Goal: Answer question/provide support: Share knowledge or assist other users

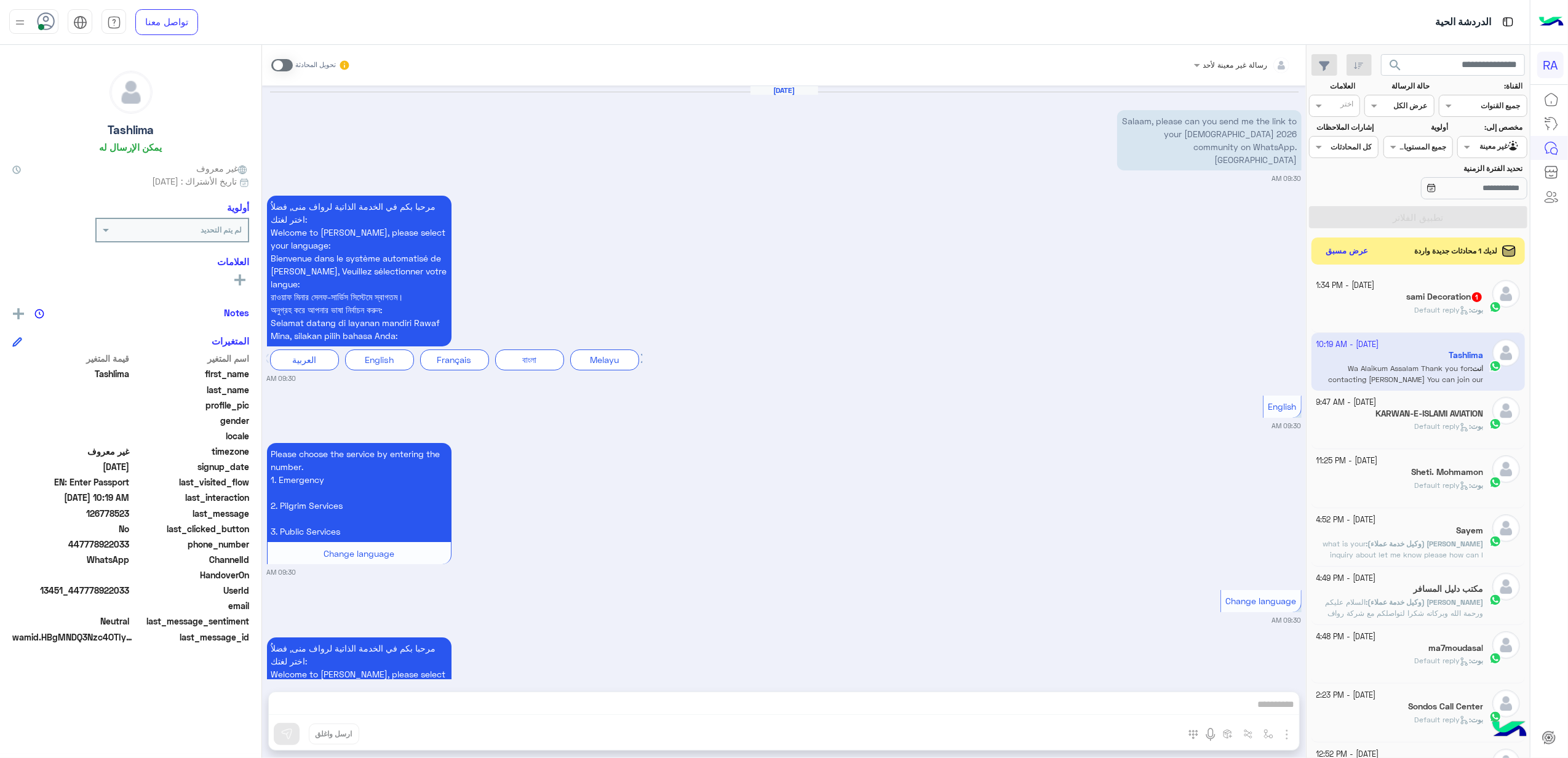
scroll to position [995, 0]
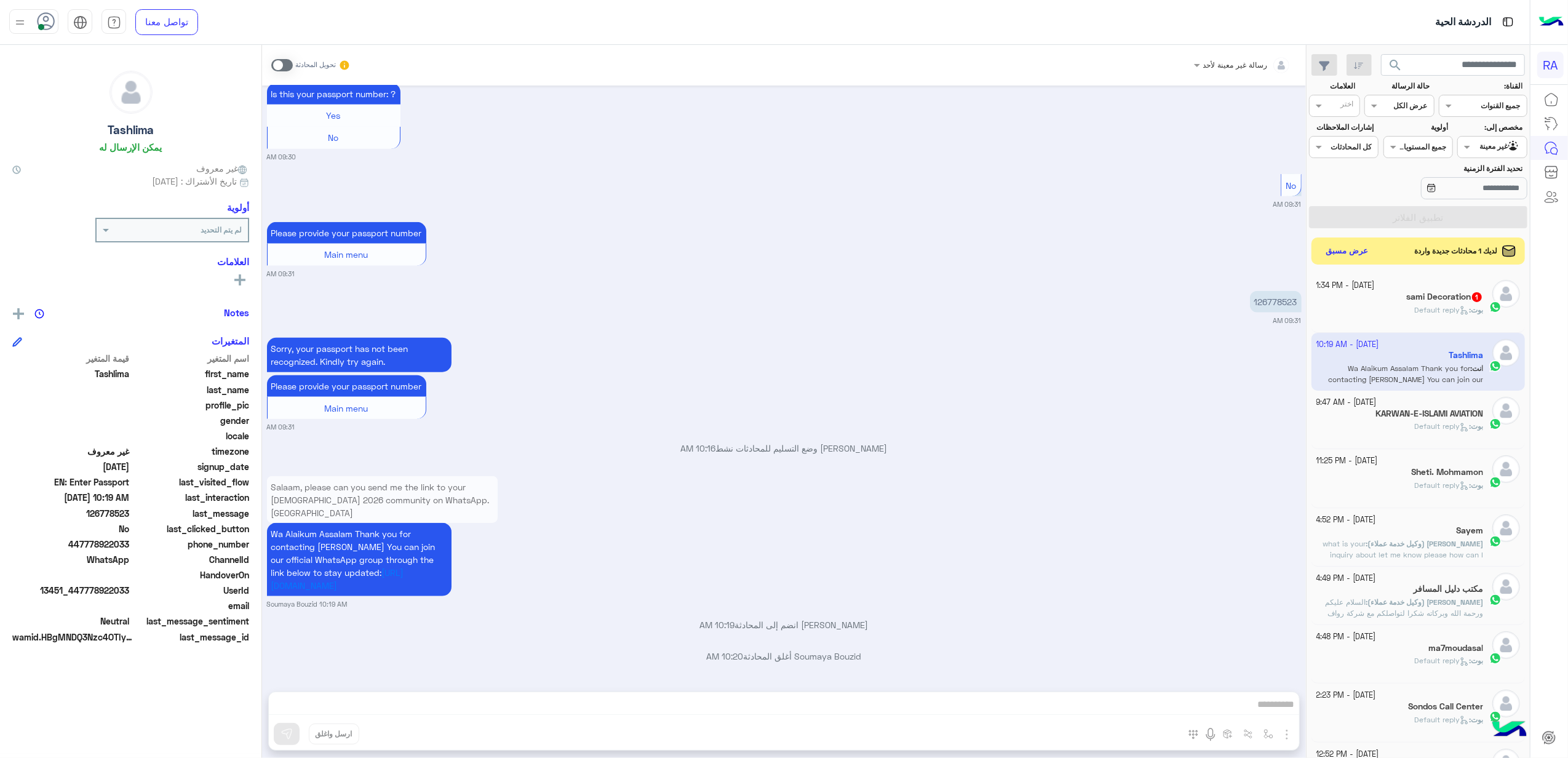
click at [1405, 323] on div "[PERSON_NAME] : Default reply" at bounding box center [1400, 315] width 167 height 21
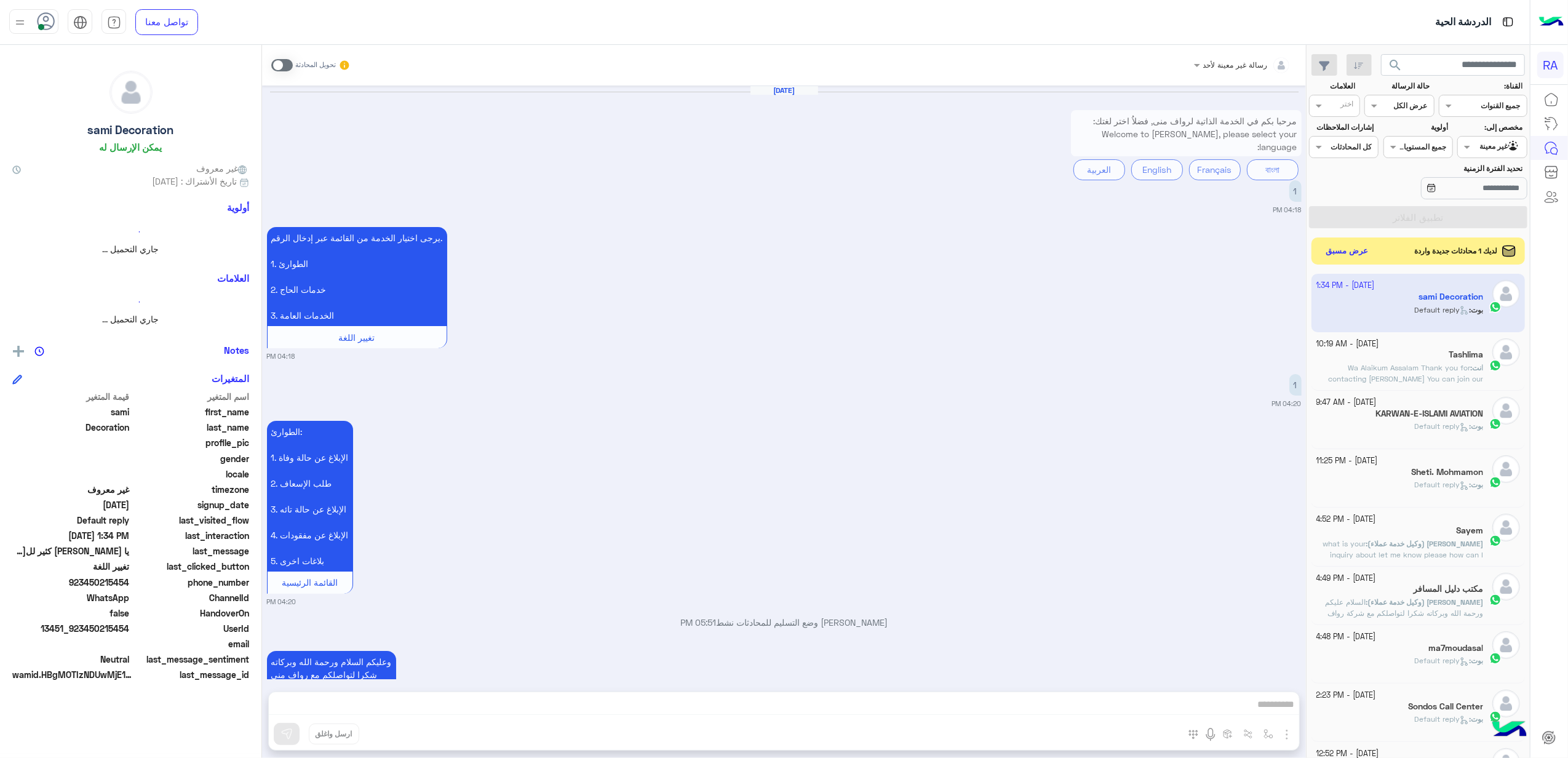
scroll to position [2284, 0]
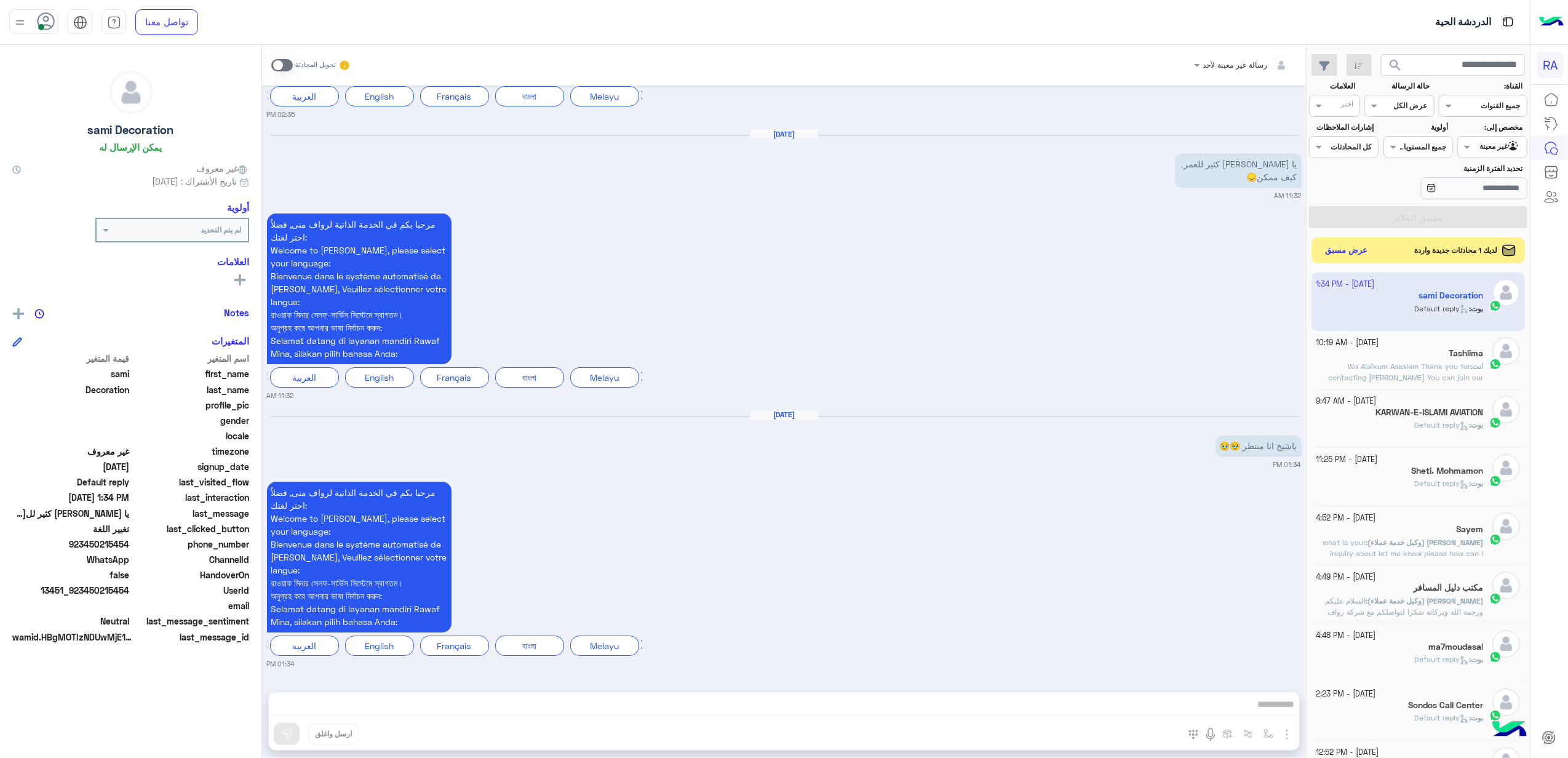
click at [1341, 254] on button "عرض مسبق" at bounding box center [1346, 251] width 52 height 16
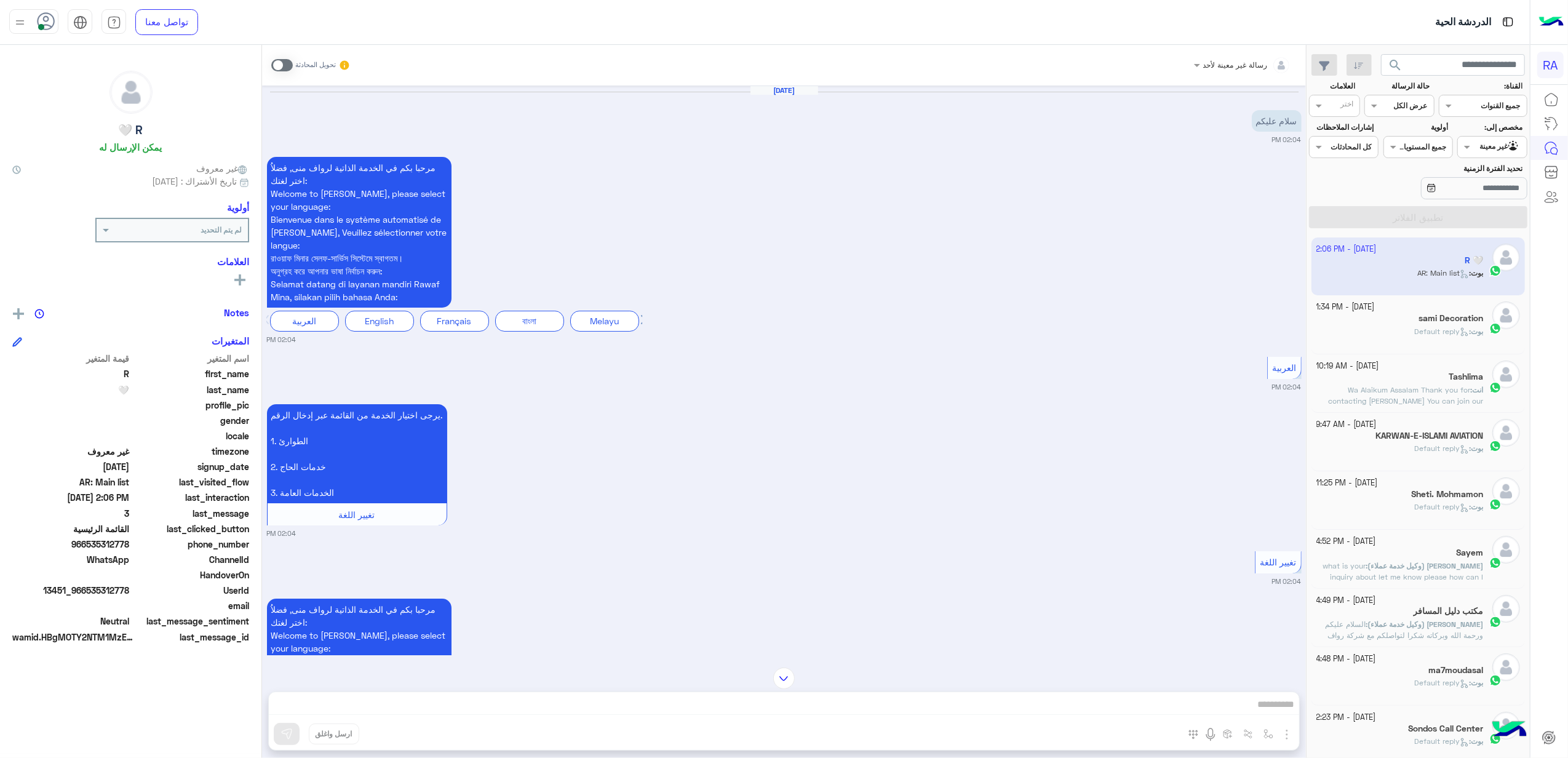
scroll to position [82, 0]
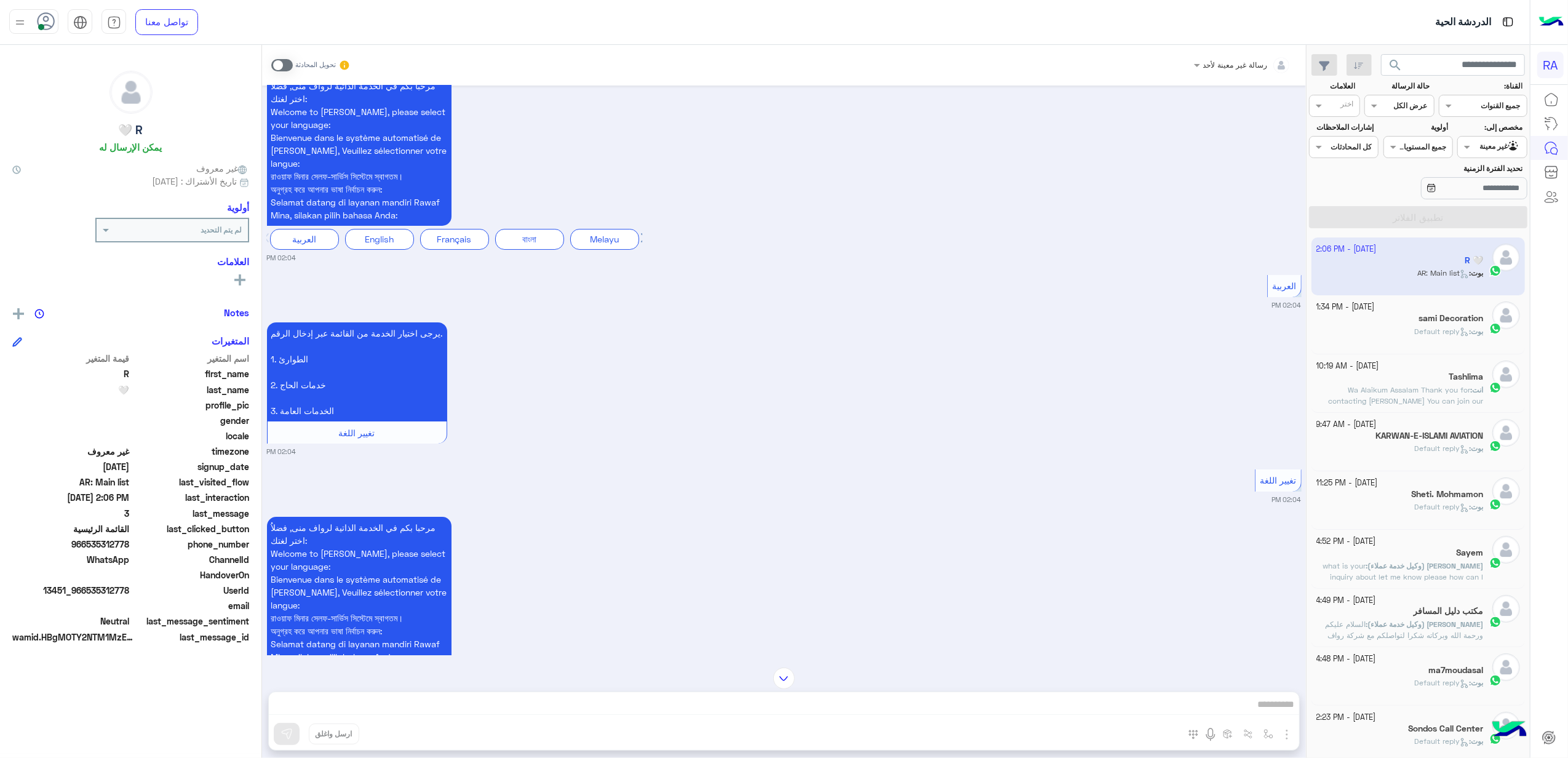
click at [563, 280] on div "العربية 02:04 PM" at bounding box center [784, 291] width 1035 height 38
click at [277, 56] on div "تحويل المحادثة" at bounding box center [311, 65] width 79 height 22
click at [277, 60] on span at bounding box center [282, 65] width 21 height 12
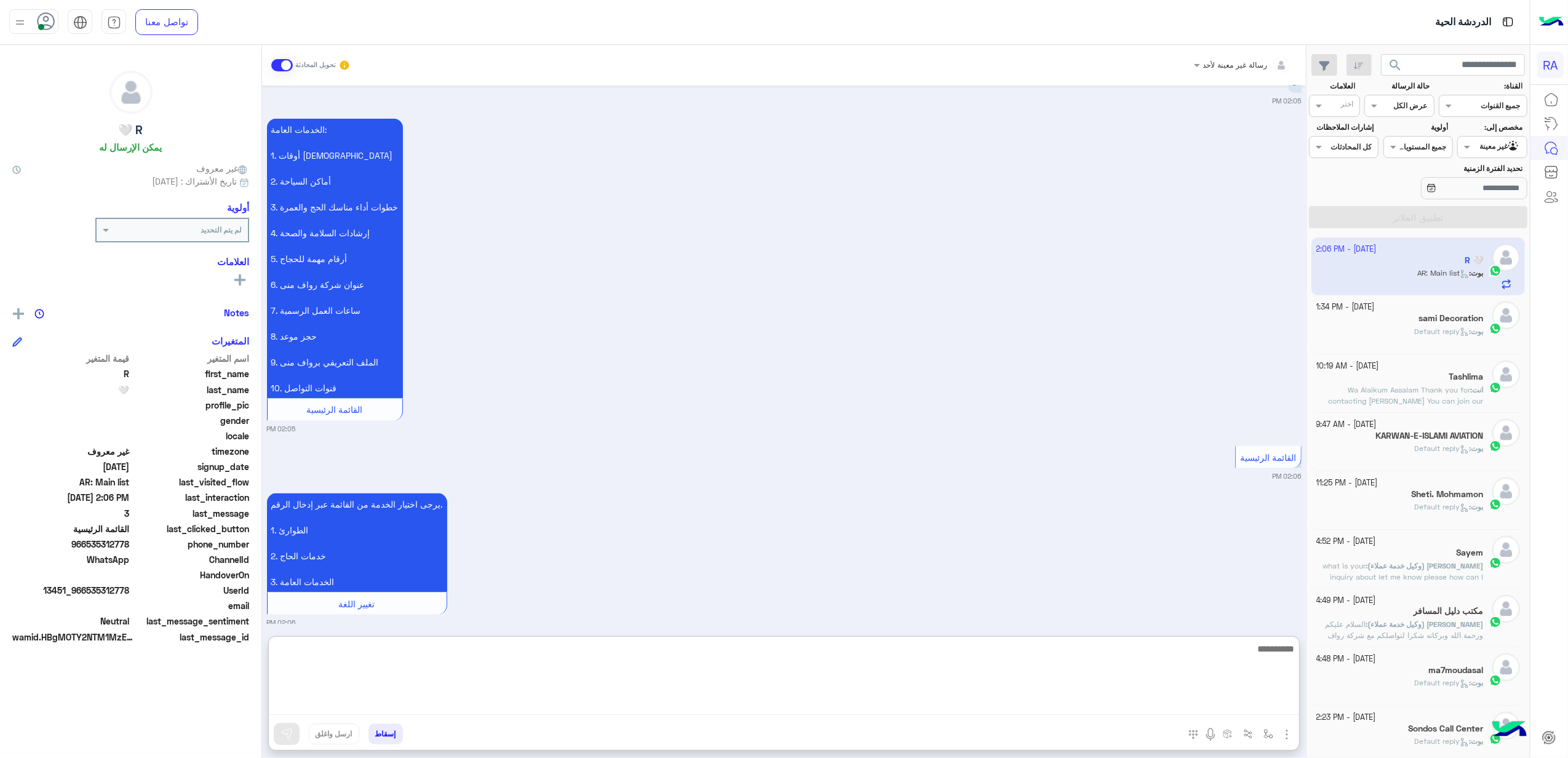
click at [618, 701] on textarea at bounding box center [783, 678] width 1030 height 74
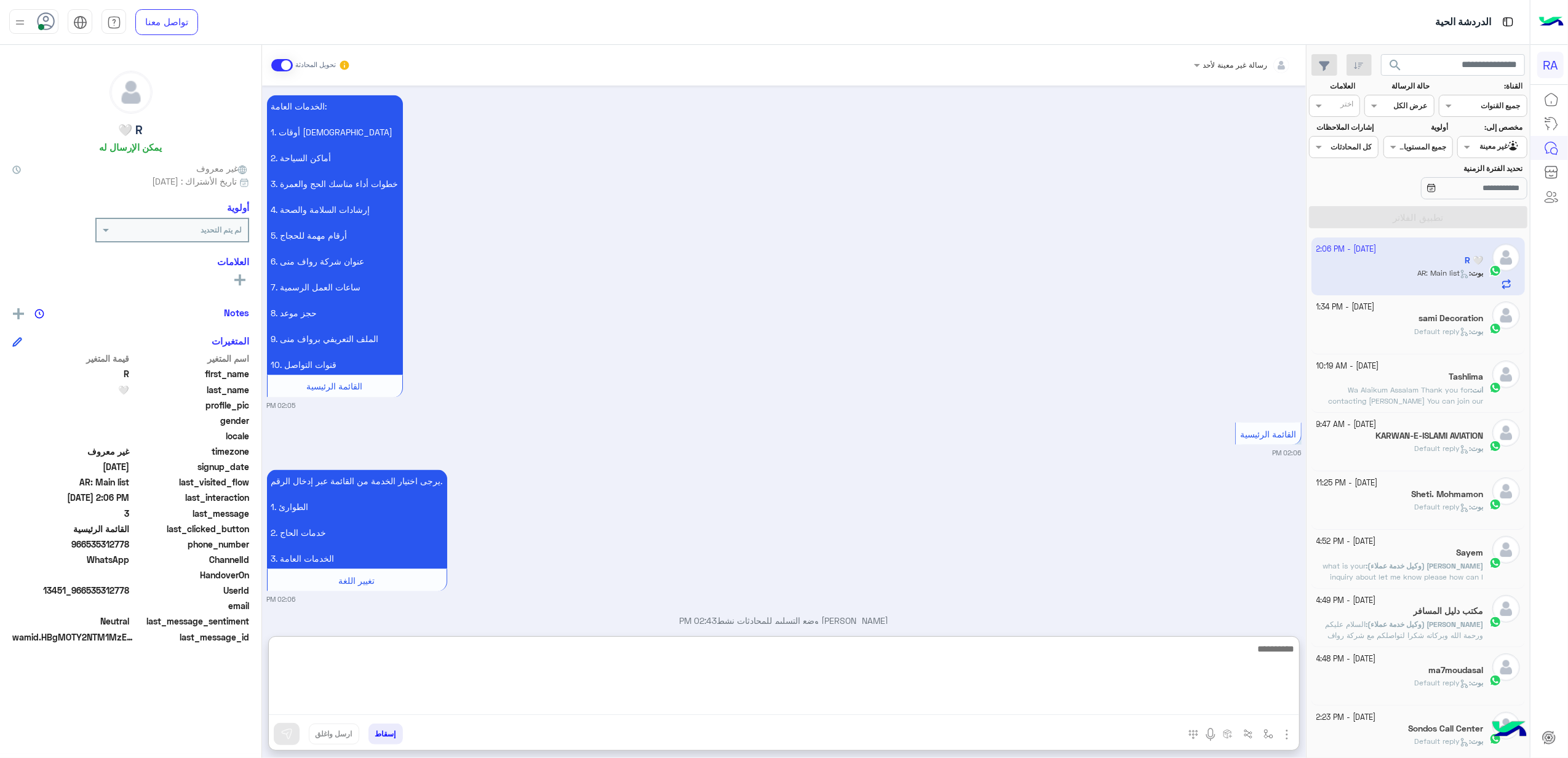
paste textarea "**********"
type textarea "**********"
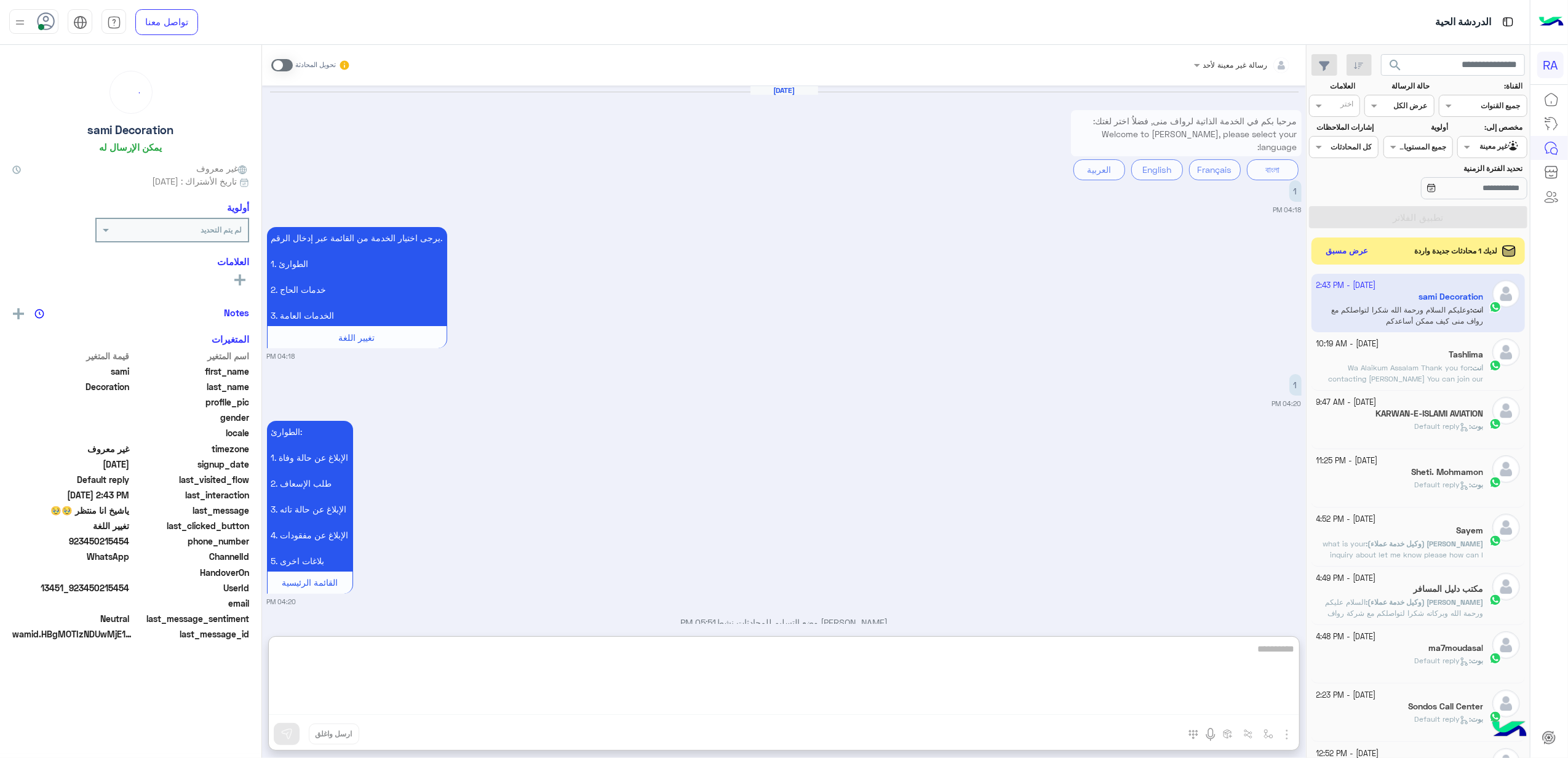
scroll to position [2340, 0]
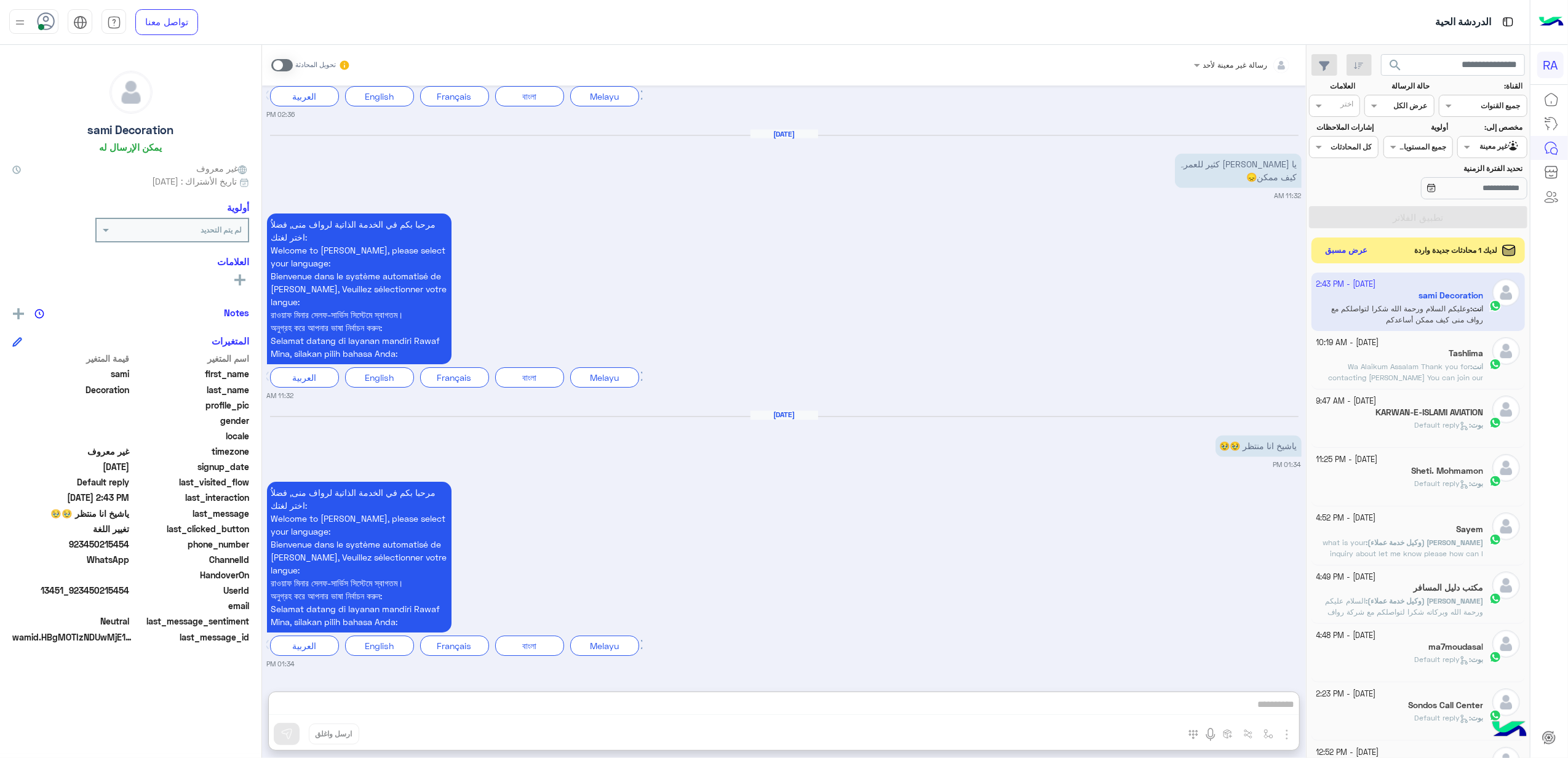
click at [1347, 258] on button "عرض مسبق" at bounding box center [1346, 251] width 52 height 16
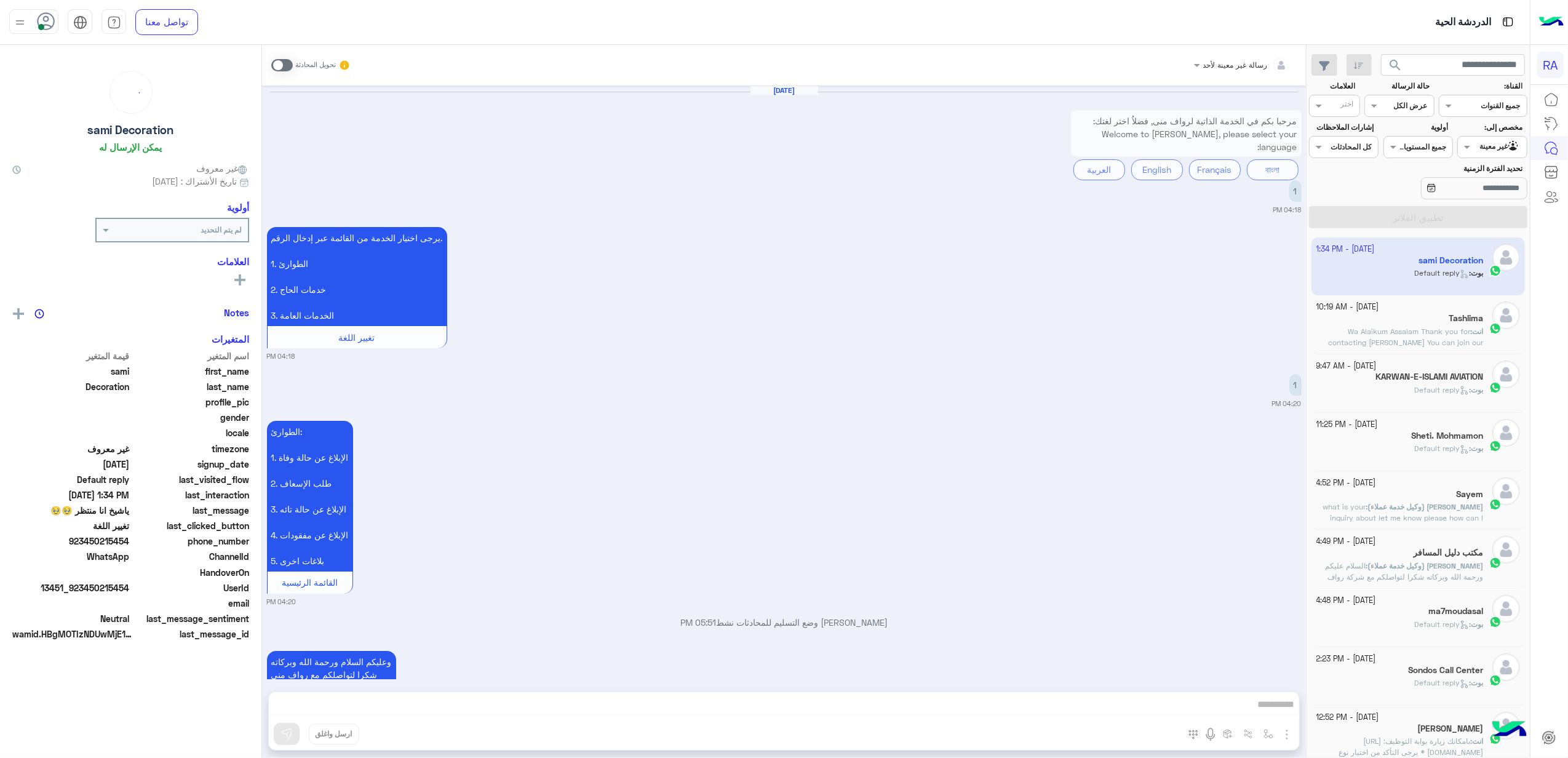
scroll to position [2284, 0]
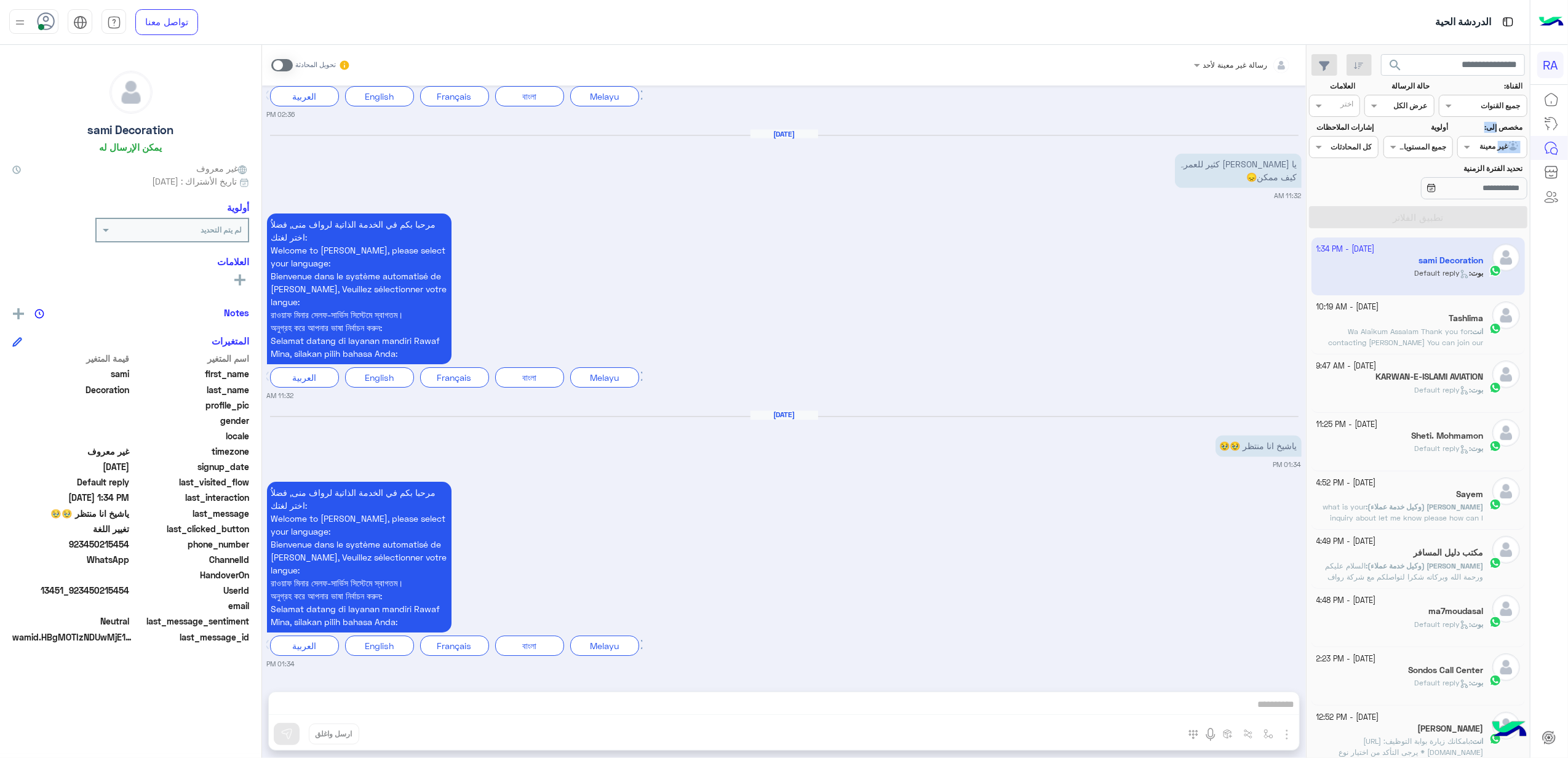
drag, startPoint x: 1494, startPoint y: 126, endPoint x: 1497, endPoint y: 138, distance: 12.4
click at [1497, 138] on div "مخصص إلى: Agent Filter غير معينة" at bounding box center [1492, 140] width 69 height 36
drag, startPoint x: 1497, startPoint y: 138, endPoint x: 1489, endPoint y: 148, distance: 12.8
click at [1489, 148] on div at bounding box center [1491, 145] width 68 height 12
click at [1481, 224] on div "الوارد لديك" at bounding box center [1492, 219] width 69 height 24
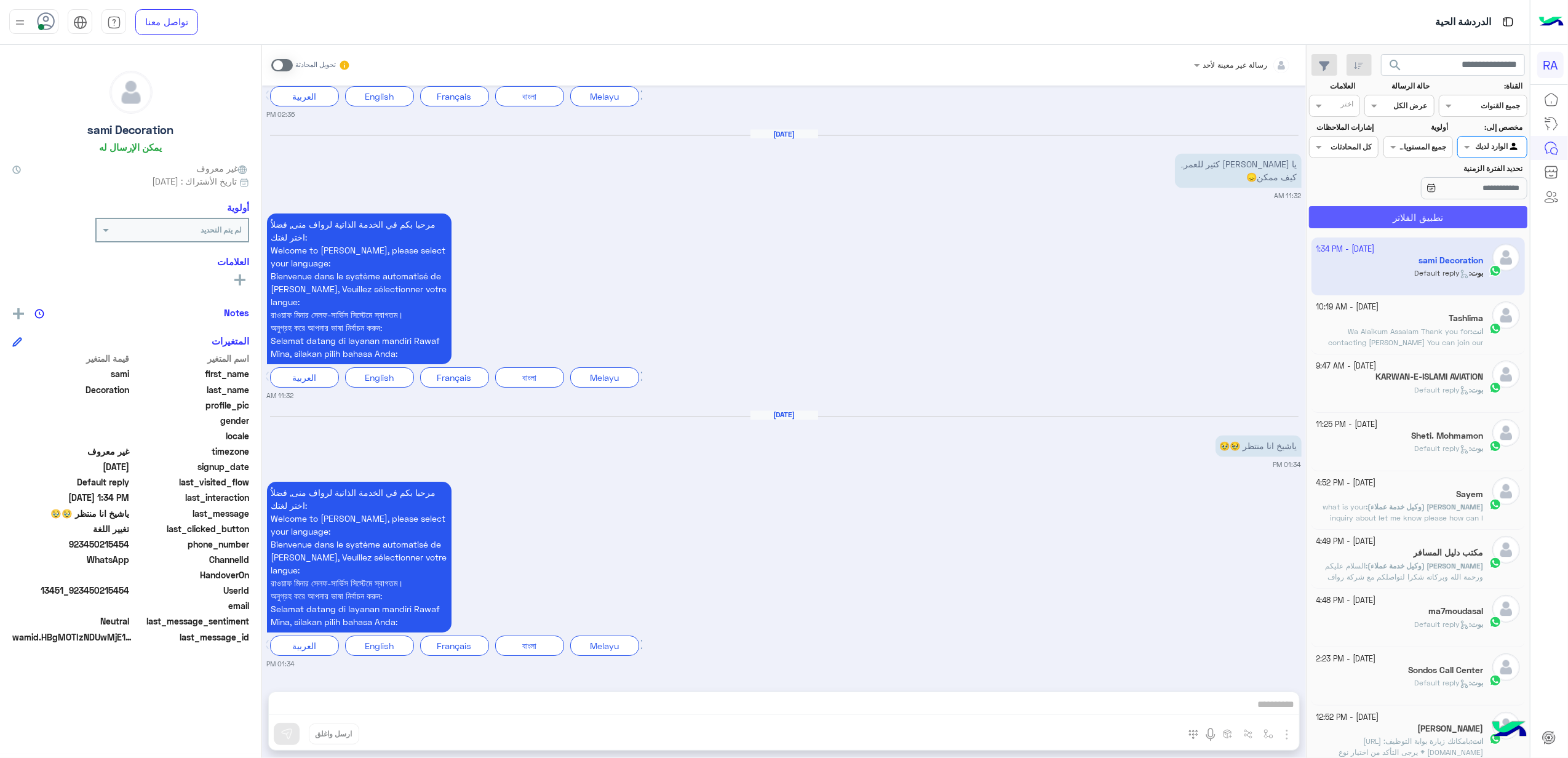
click at [1470, 223] on button "تطبيق الفلاتر" at bounding box center [1418, 217] width 219 height 22
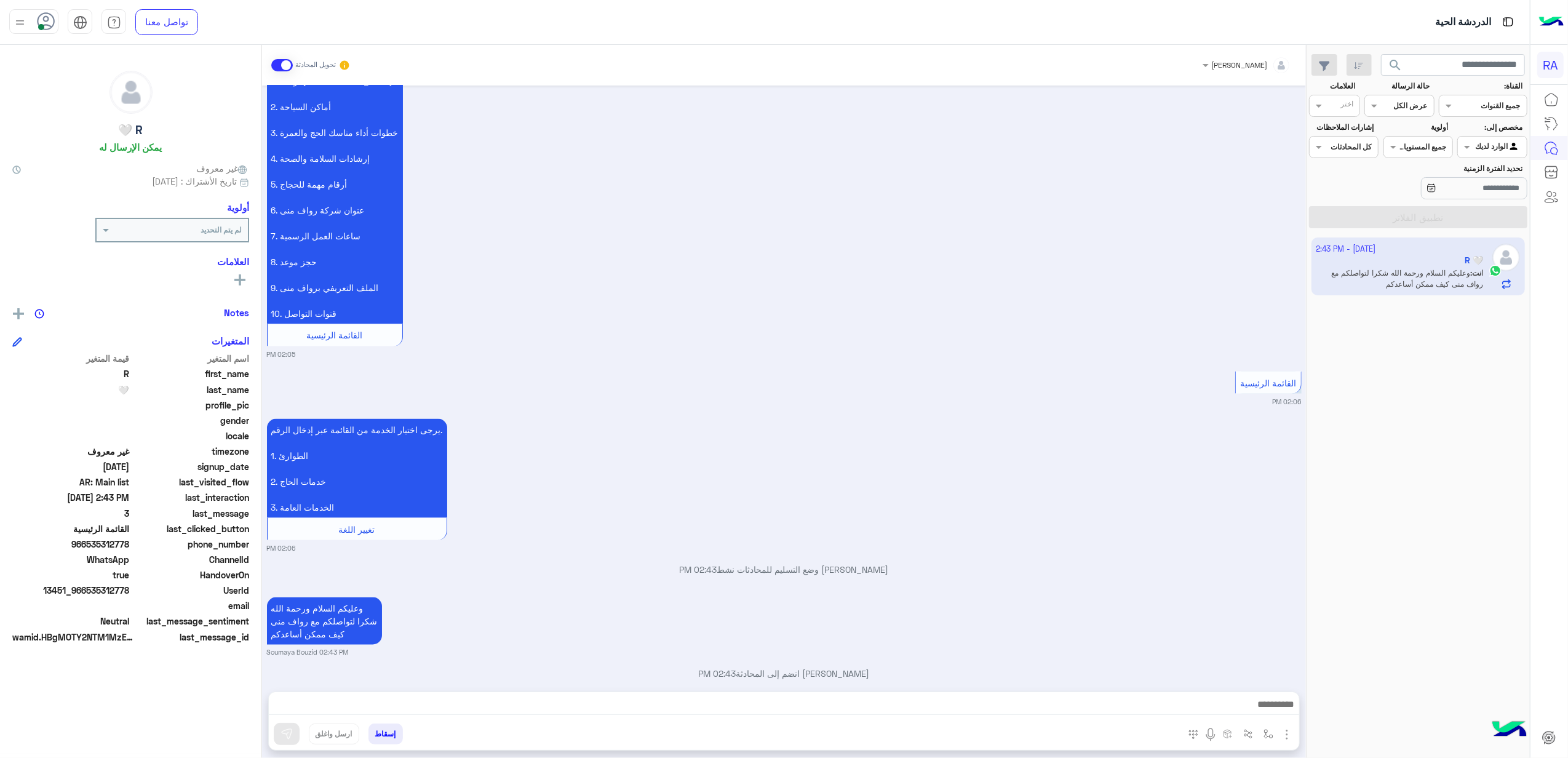
scroll to position [1827, 0]
